Goal: Find specific page/section: Find specific page/section

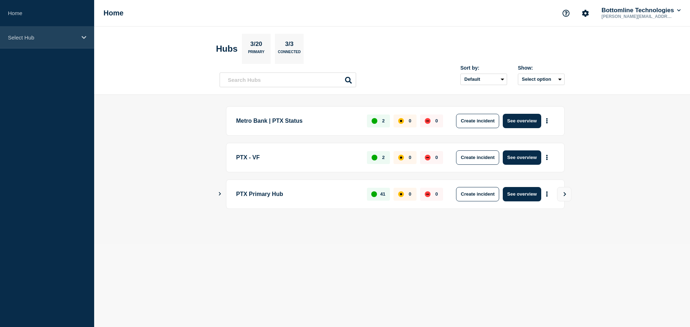
click at [21, 29] on div "Select Hub" at bounding box center [47, 38] width 94 height 22
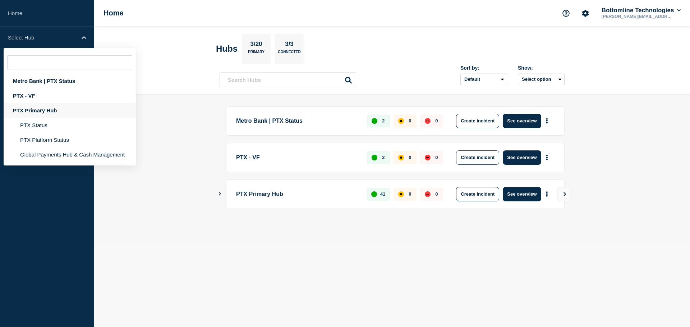
click at [51, 107] on div "PTX Primary Hub" at bounding box center [70, 110] width 132 height 15
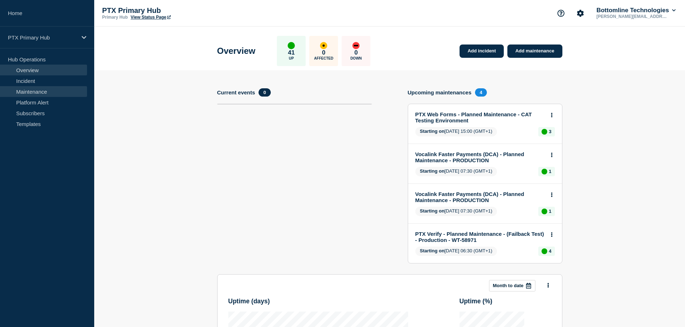
click at [57, 95] on link "Maintenance" at bounding box center [43, 91] width 87 height 11
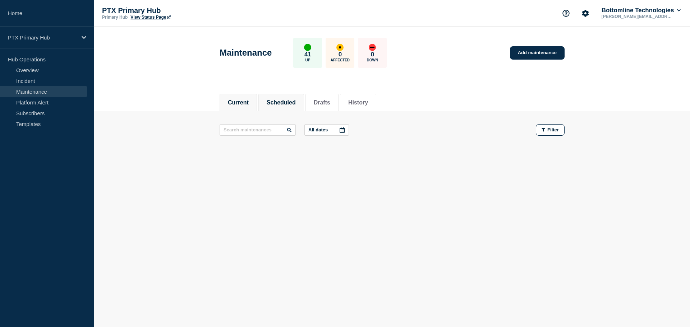
click at [281, 105] on button "Scheduled" at bounding box center [281, 103] width 29 height 6
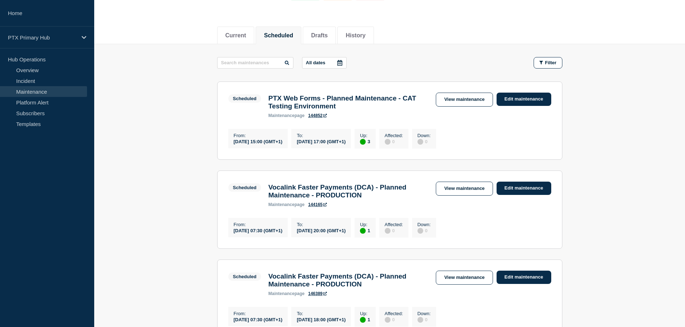
scroll to position [72, 0]
